Goal: Contribute content: Add original content to the website for others to see

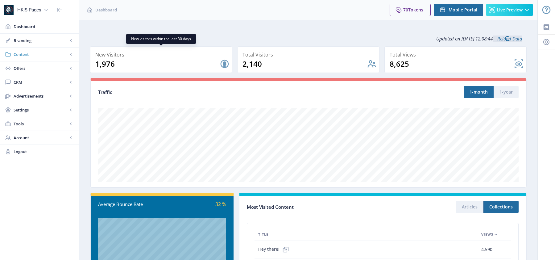
click at [32, 56] on span "Content" at bounding box center [41, 54] width 54 height 6
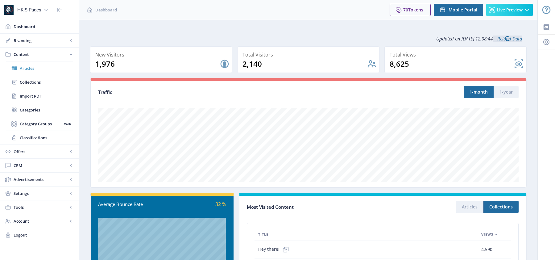
click at [32, 68] on span "Articles" at bounding box center [46, 68] width 53 height 6
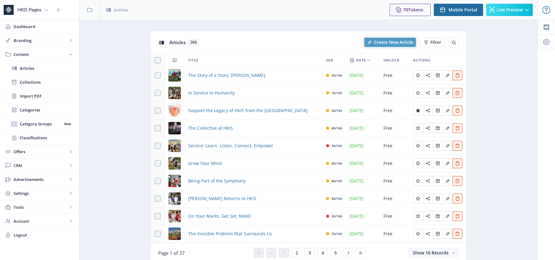
click at [374, 44] on button "Create New Article" at bounding box center [390, 42] width 52 height 9
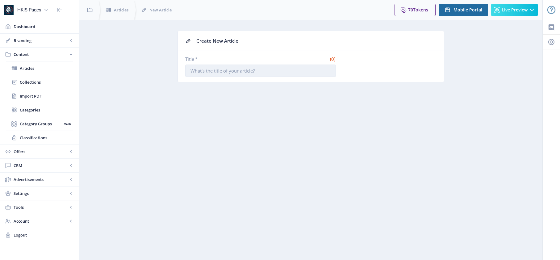
click at [294, 66] on input "Title *" at bounding box center [260, 70] width 151 height 12
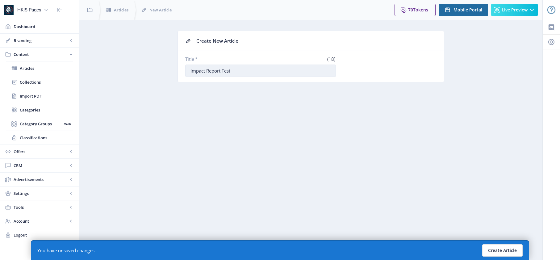
type input "Impact Report Test"
click at [495, 248] on button "Create Article" at bounding box center [502, 250] width 40 height 12
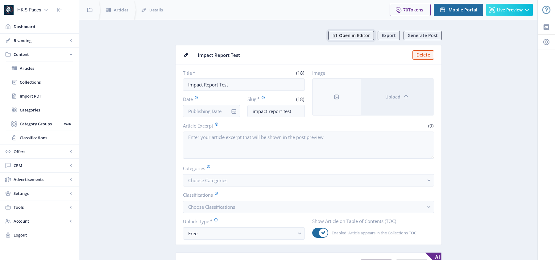
click at [364, 39] on button "Open in Editor" at bounding box center [351, 35] width 46 height 9
